Goal: Task Accomplishment & Management: Manage account settings

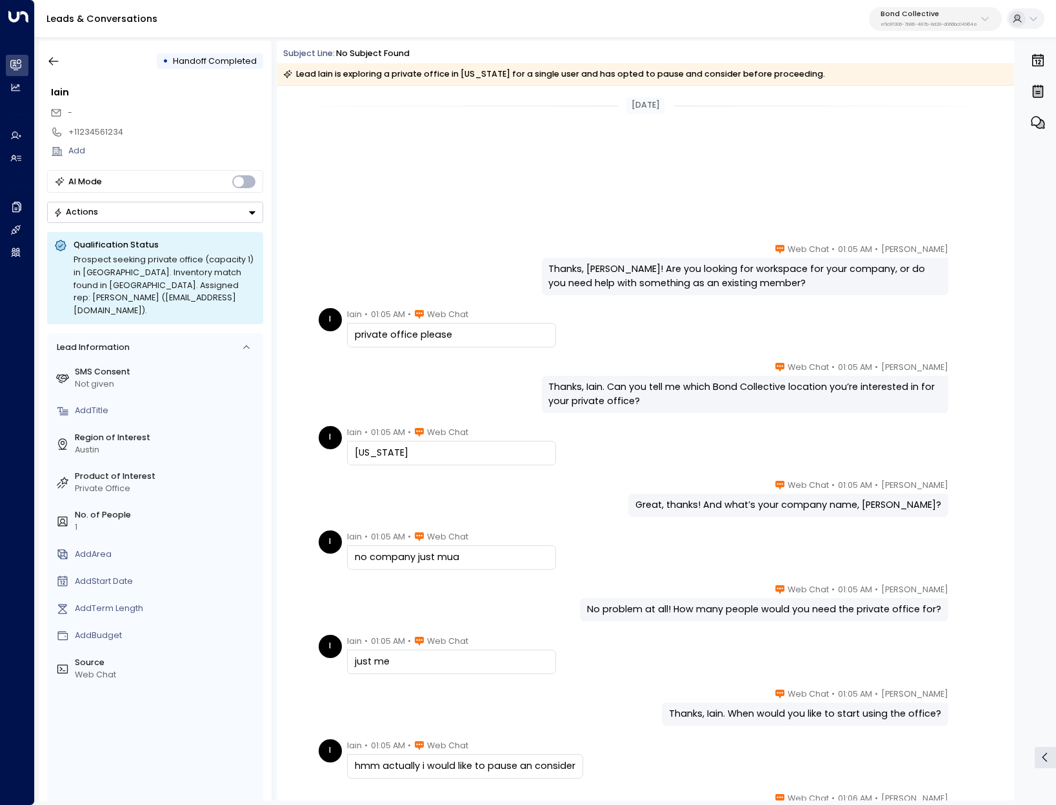
scroll to position [264, 0]
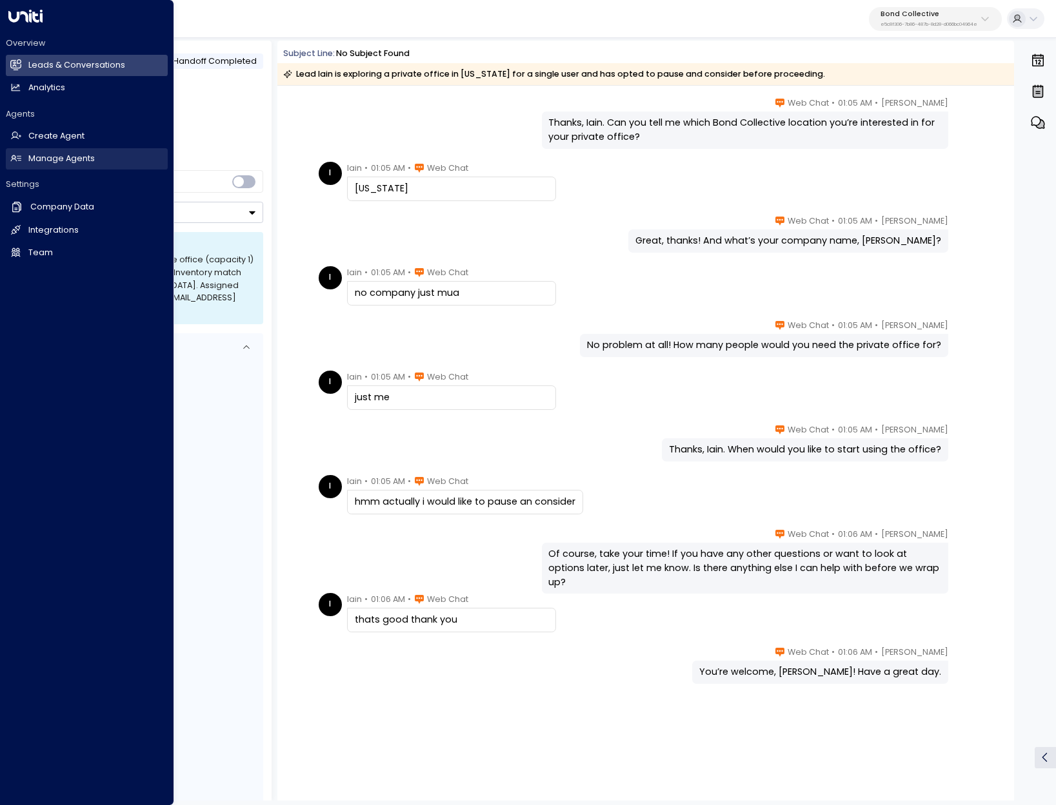
click at [72, 166] on link "Manage Agents Manage Agents" at bounding box center [87, 158] width 162 height 21
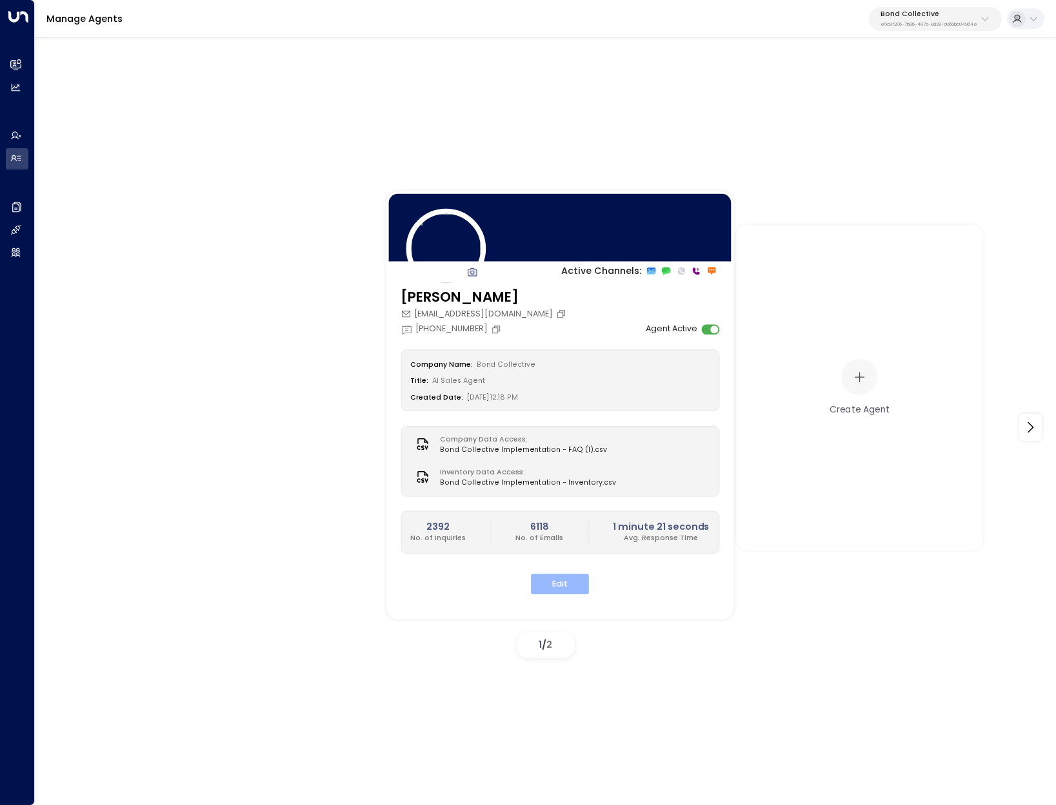
click at [553, 586] on button "Edit" at bounding box center [560, 585] width 58 height 20
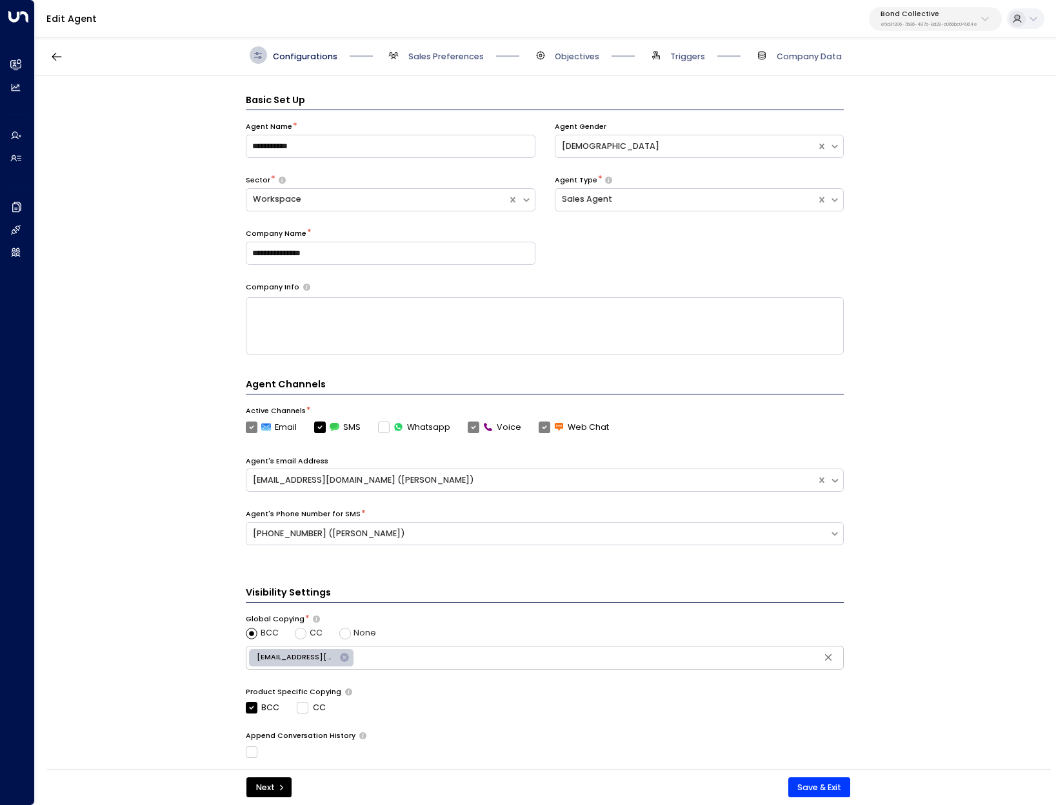
scroll to position [17, 0]
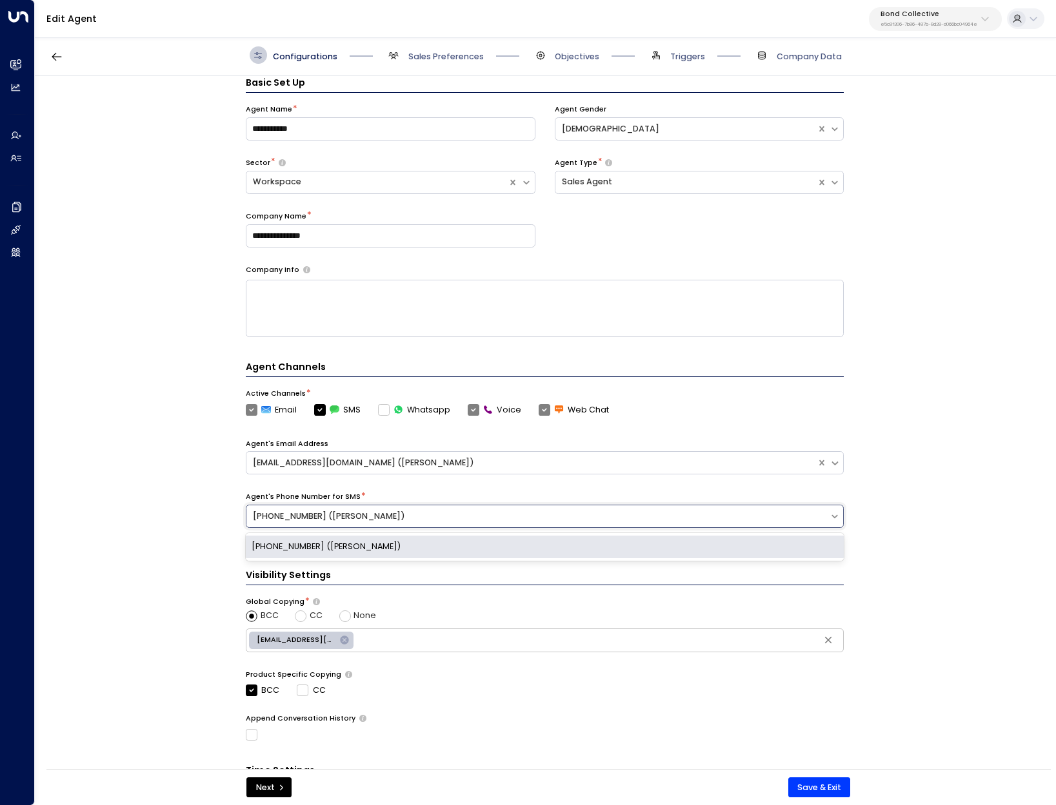
click at [422, 512] on div "[PHONE_NUMBER] ([PERSON_NAME])" at bounding box center [538, 517] width 570 height 12
click at [1002, 469] on div "**********" at bounding box center [545, 426] width 1020 height 701
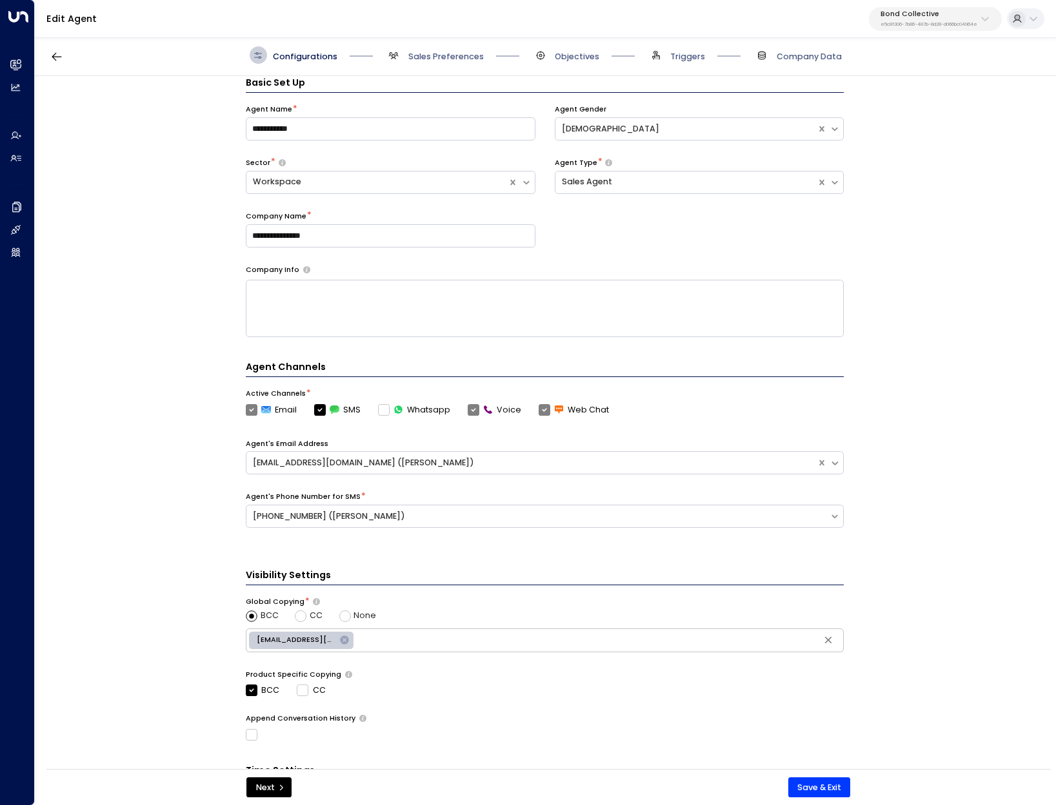
click at [942, 30] on button "Bond Collective e5c8f306-7b86-487b-8d28-d066bc04964e" at bounding box center [935, 19] width 133 height 24
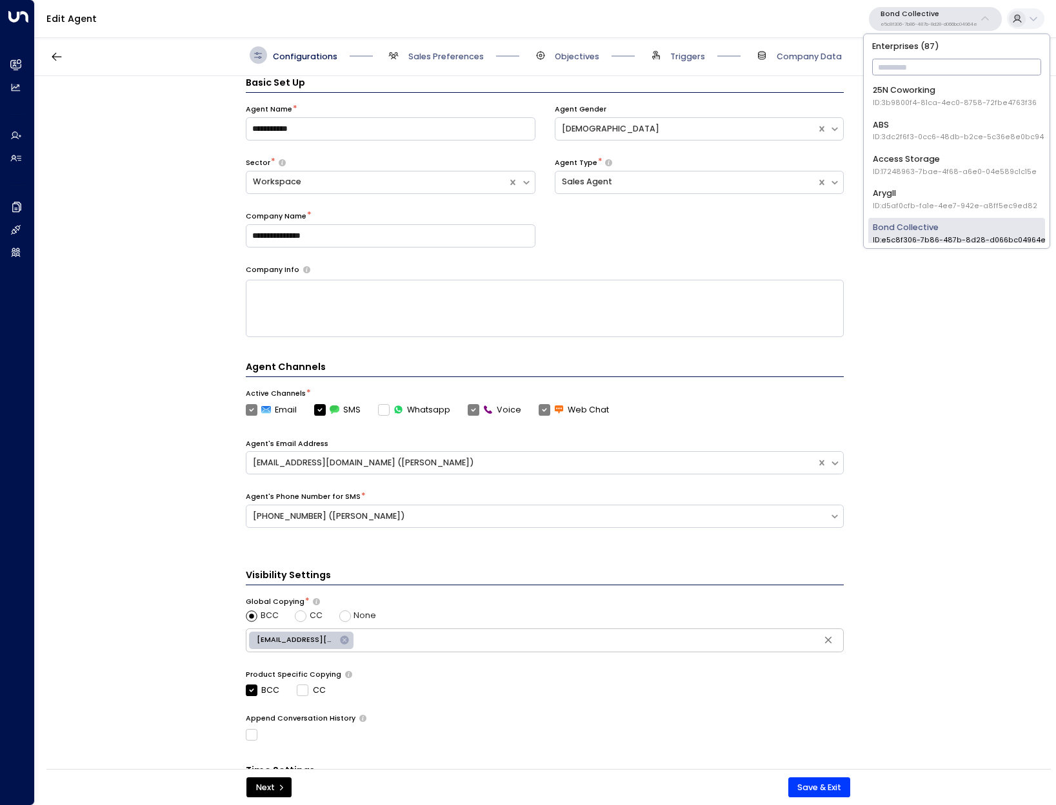
click at [925, 59] on input "text" at bounding box center [957, 67] width 170 height 23
type input "*****"
click at [892, 201] on span "ID: 87de427b-52f6-4b62-8ecd-e9f84f87a7f7" at bounding box center [955, 206] width 165 height 10
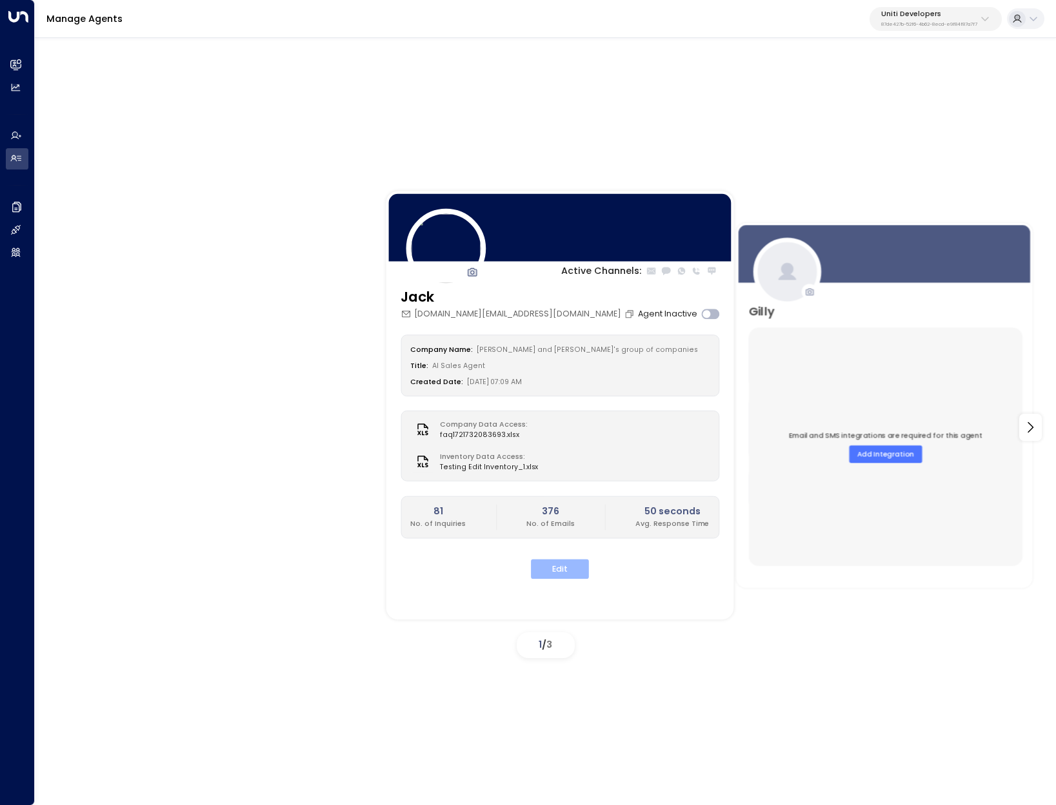
click at [563, 562] on button "Edit" at bounding box center [560, 570] width 58 height 20
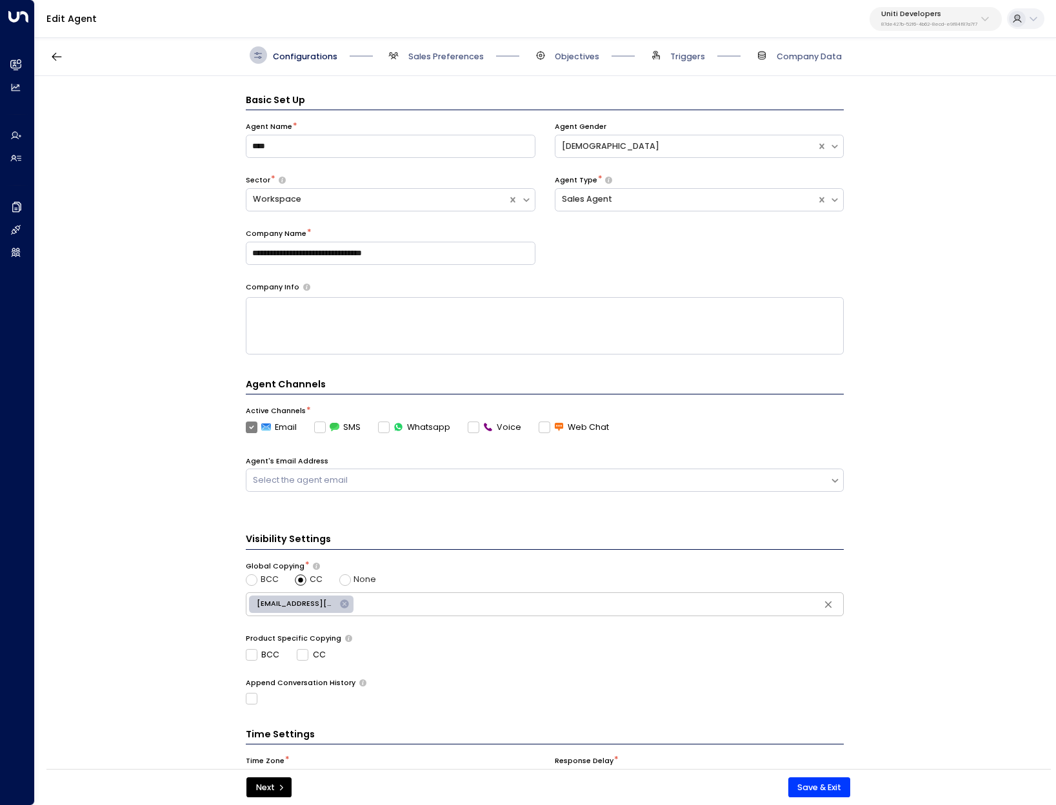
scroll to position [17, 0]
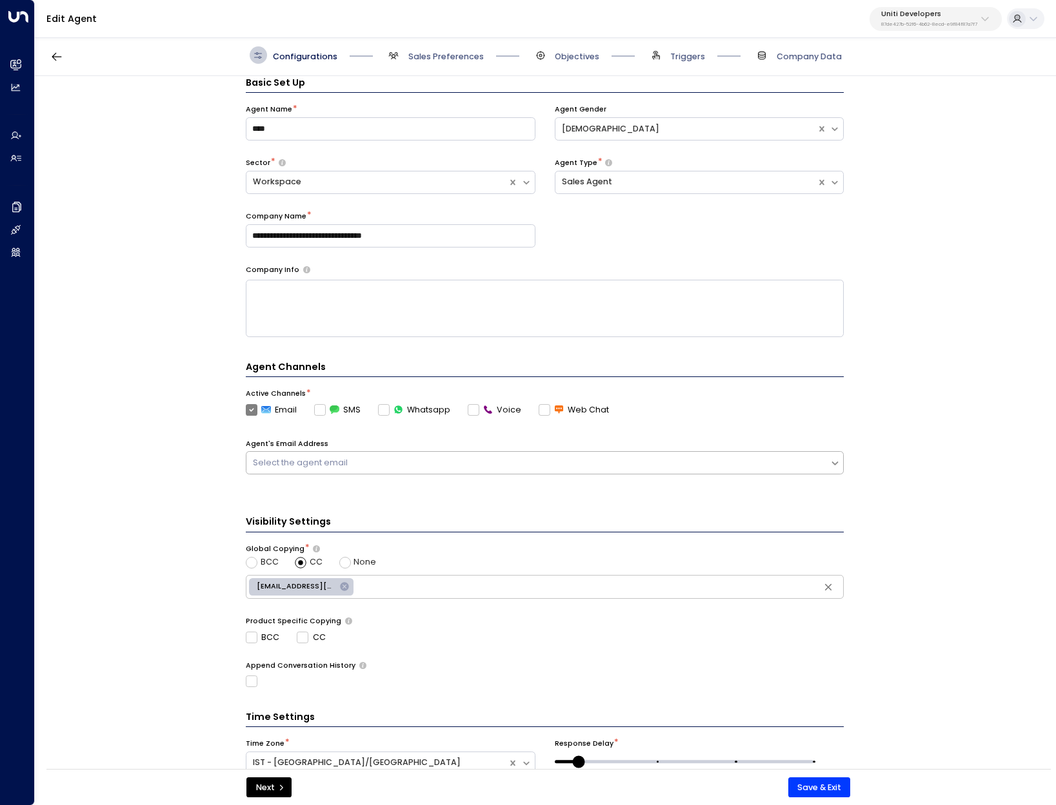
click at [348, 454] on div "Select the agent email" at bounding box center [545, 462] width 598 height 23
click at [143, 510] on div "**********" at bounding box center [545, 426] width 1020 height 701
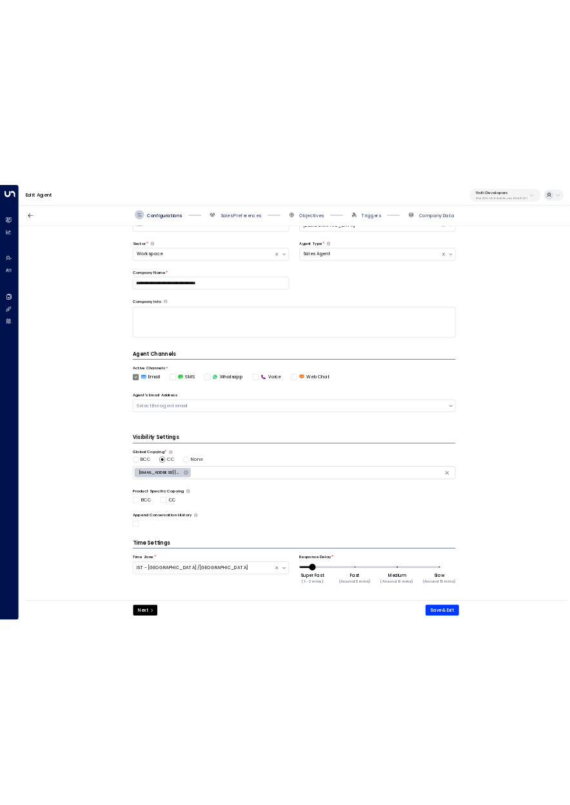
scroll to position [74, 0]
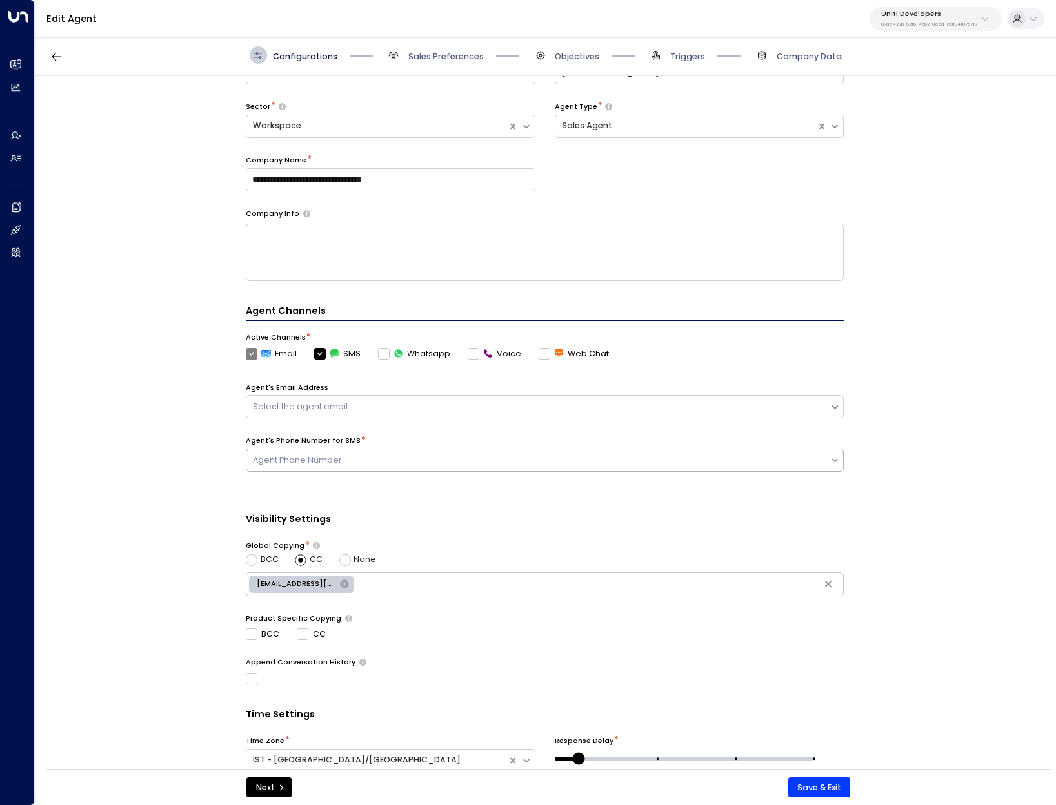
click at [310, 455] on div "Agent Phone Number" at bounding box center [538, 461] width 570 height 12
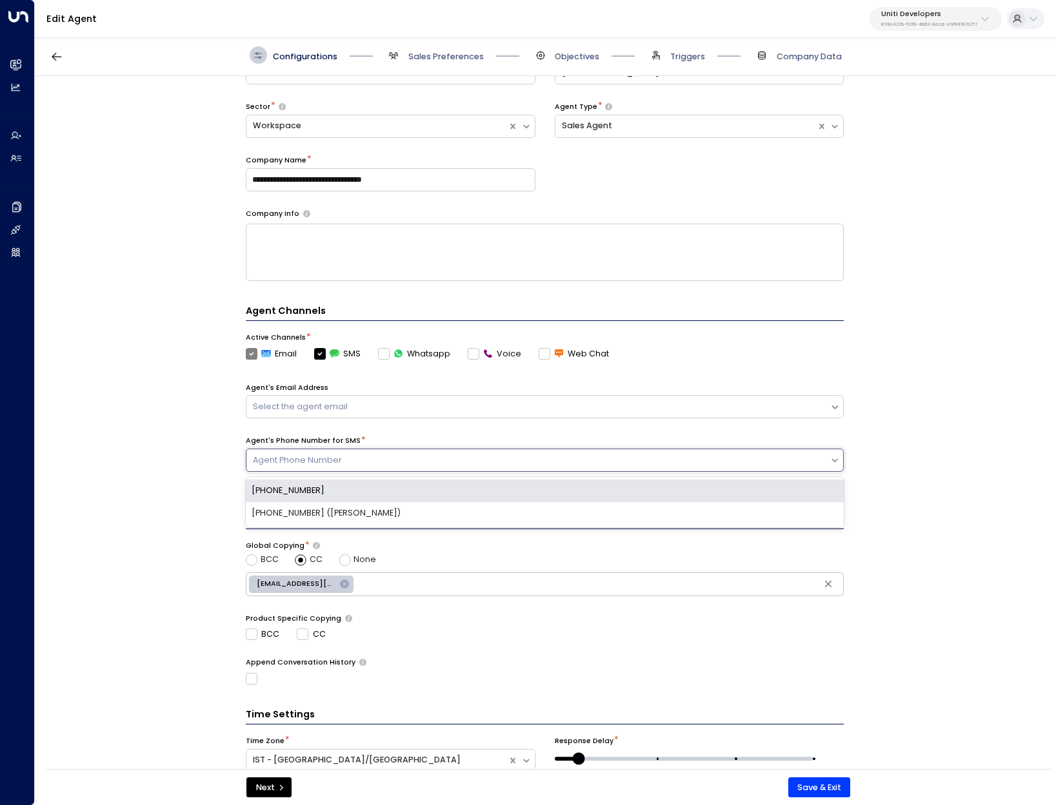
click at [308, 462] on div "Agent Phone Number" at bounding box center [538, 461] width 570 height 12
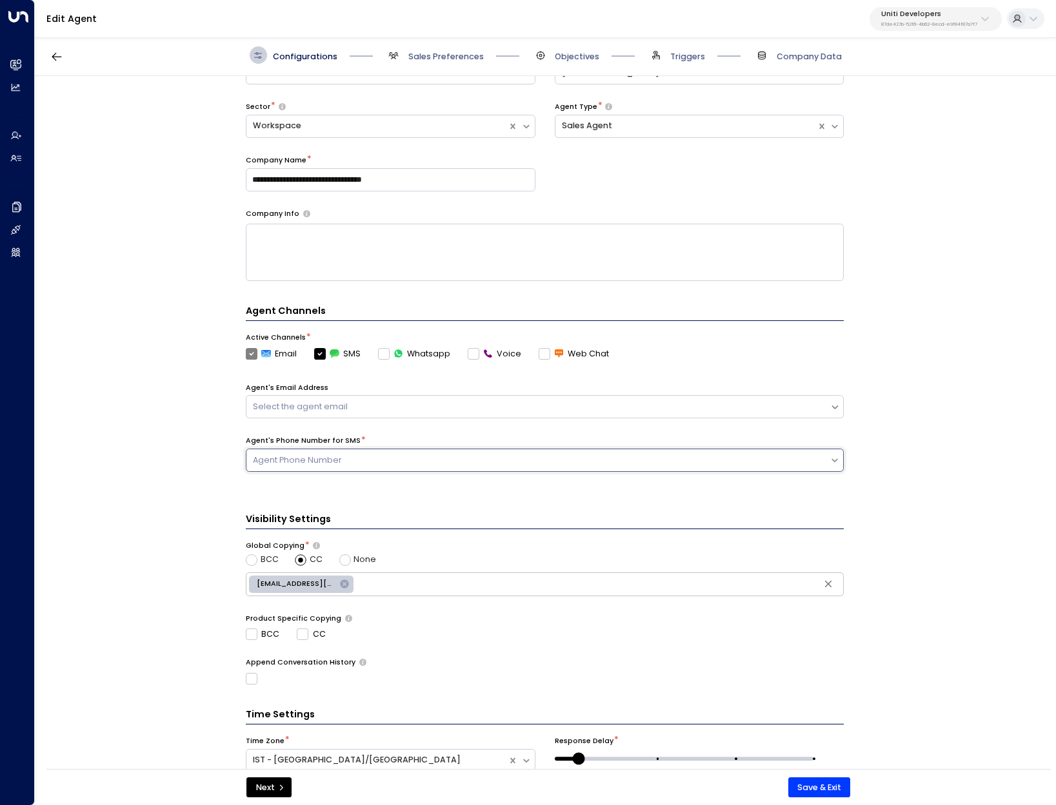
click at [302, 455] on div "Agent Phone Number" at bounding box center [538, 461] width 570 height 12
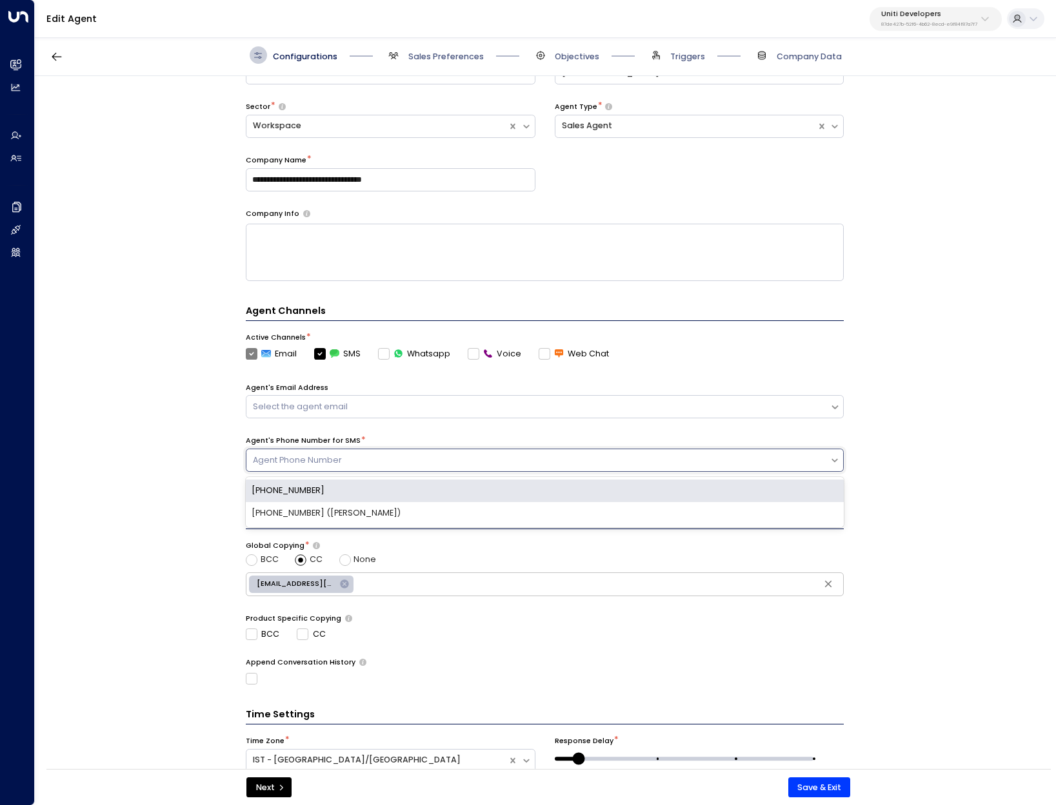
click at [273, 493] on div "[PHONE_NUMBER]" at bounding box center [545, 491] width 598 height 23
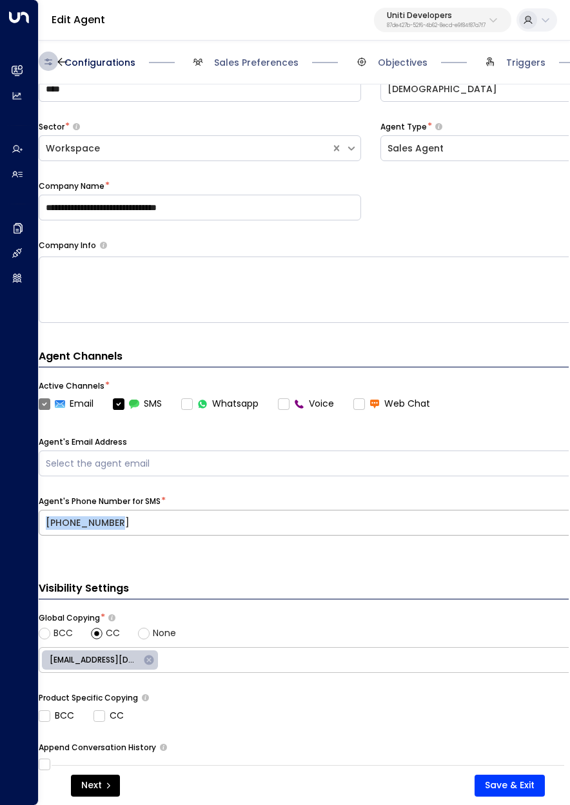
click at [130, 522] on div "[PHONE_NUMBER]" at bounding box center [363, 524] width 635 height 14
click at [149, 515] on div "[PHONE_NUMBER]" at bounding box center [363, 523] width 648 height 16
click at [240, 522] on div "[PHONE_NUMBER]" at bounding box center [363, 524] width 635 height 14
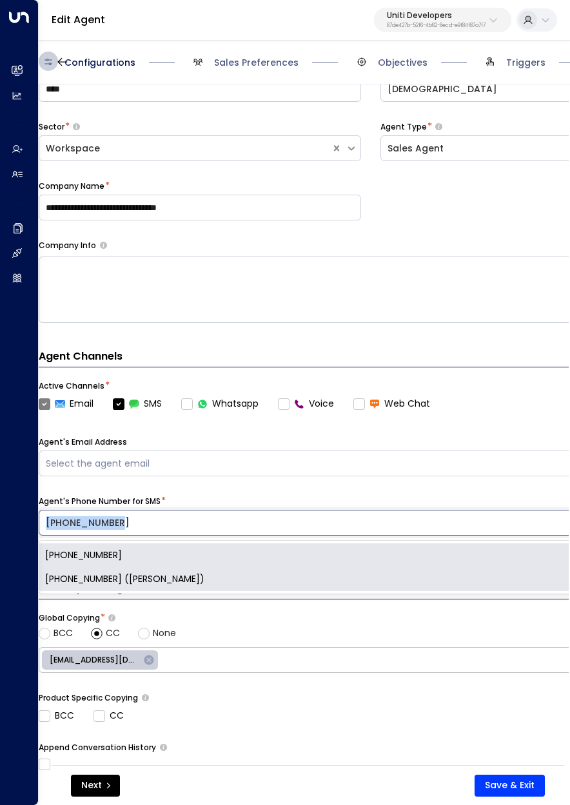
click at [157, 575] on div "[PHONE_NUMBER] ([PERSON_NAME])" at bounding box center [371, 580] width 664 height 24
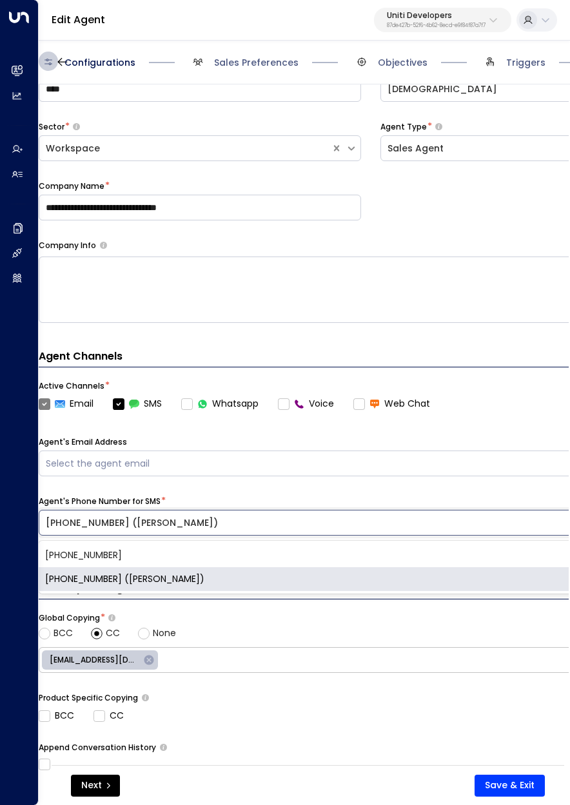
click at [193, 524] on div "[PHONE_NUMBER] ([PERSON_NAME])" at bounding box center [363, 524] width 635 height 14
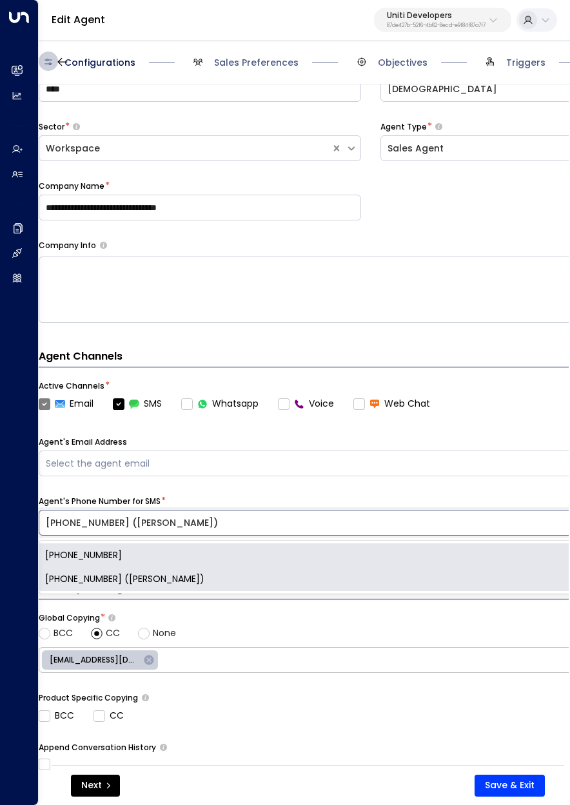
click at [139, 557] on div "[PHONE_NUMBER]" at bounding box center [371, 556] width 664 height 24
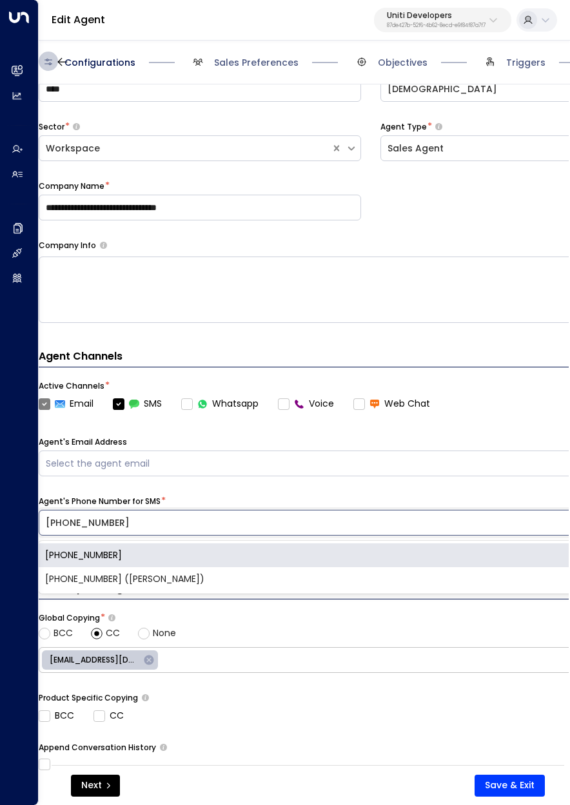
click at [193, 520] on div "[PHONE_NUMBER]" at bounding box center [363, 524] width 635 height 14
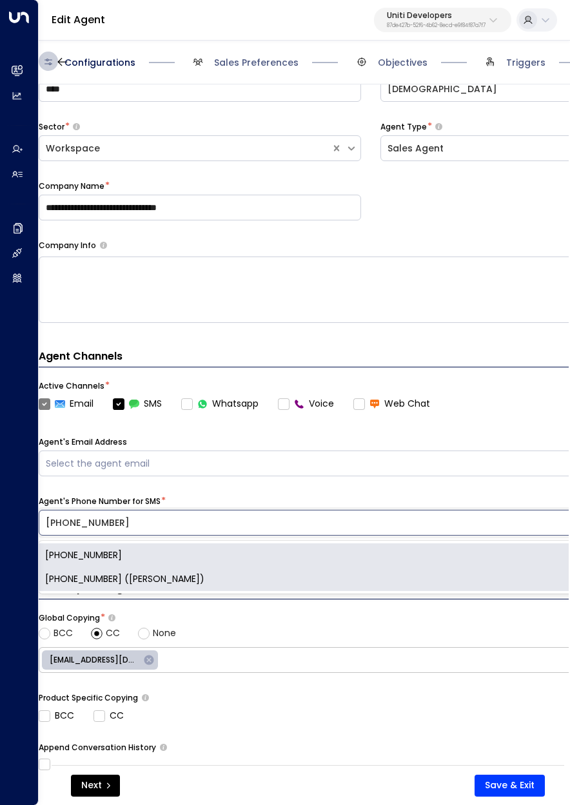
click at [95, 578] on div "[PHONE_NUMBER] ([PERSON_NAME])" at bounding box center [371, 580] width 664 height 24
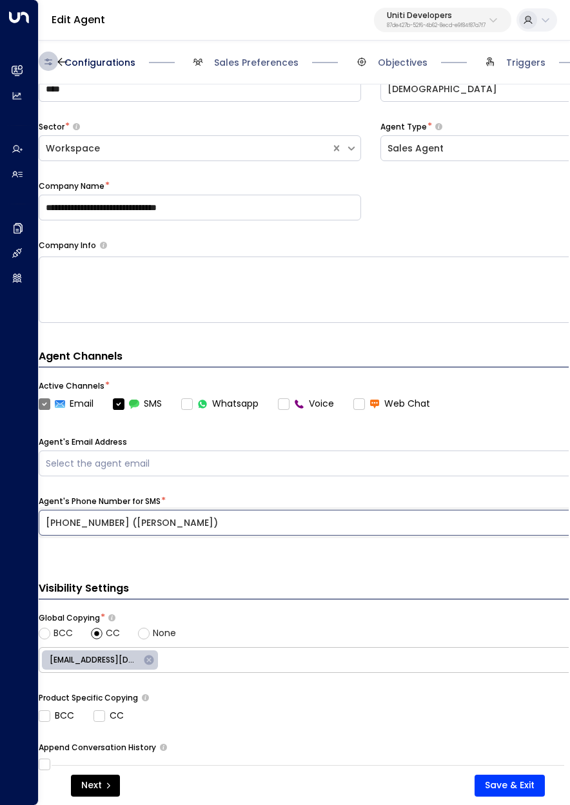
click at [315, 520] on div "[PHONE_NUMBER] ([PERSON_NAME])" at bounding box center [363, 524] width 635 height 14
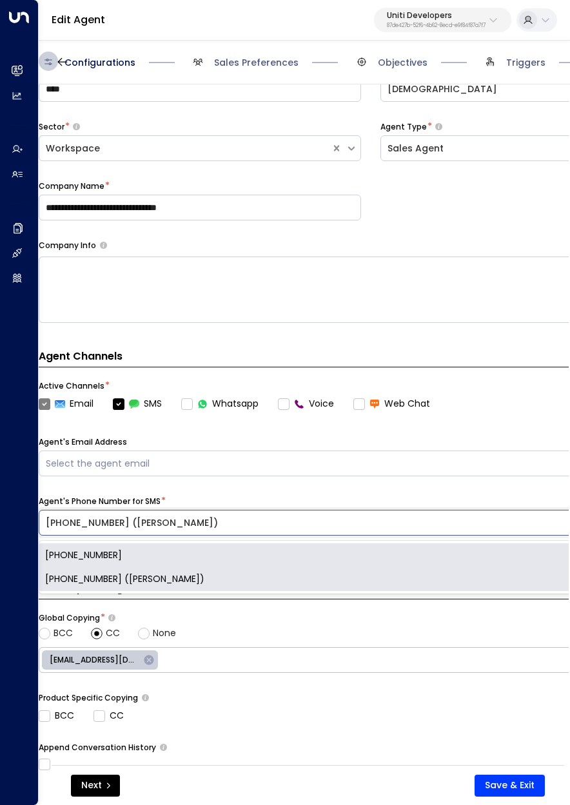
click at [242, 557] on div "[PHONE_NUMBER]" at bounding box center [371, 556] width 664 height 24
